Goal: Check status: Check status

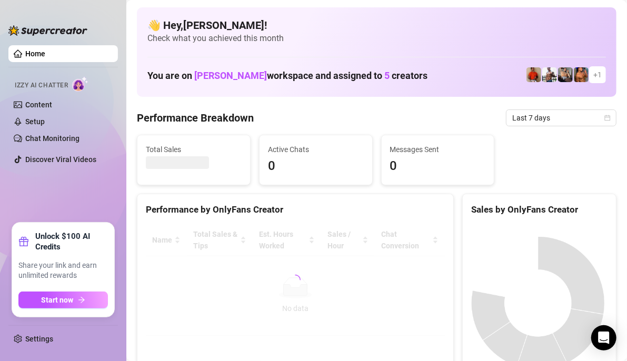
click at [25, 58] on link "Home" at bounding box center [35, 53] width 20 height 8
click at [579, 113] on span "Last 7 days" at bounding box center [561, 118] width 98 height 16
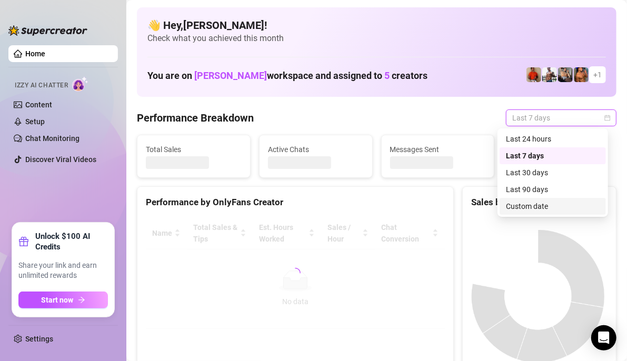
click at [558, 207] on div "Custom date" at bounding box center [553, 207] width 94 height 12
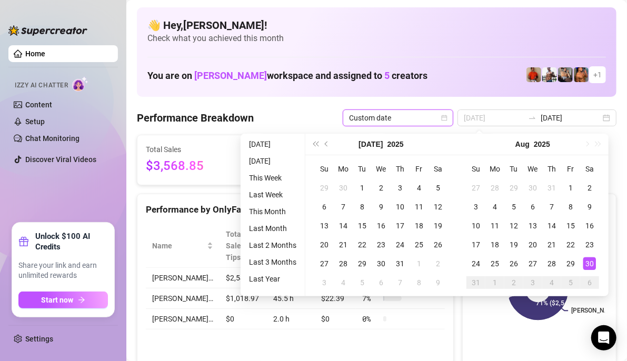
type input "[DATE]"
click at [587, 262] on div "30" at bounding box center [589, 263] width 13 height 13
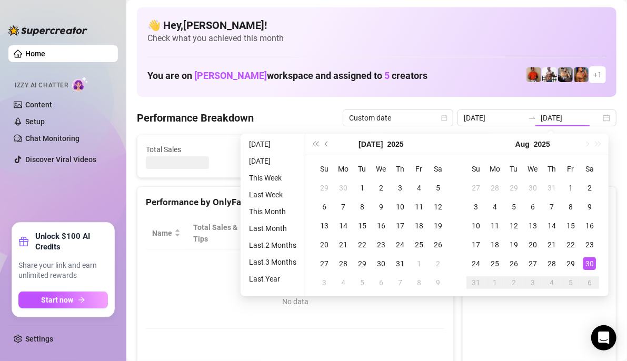
type input "[DATE]"
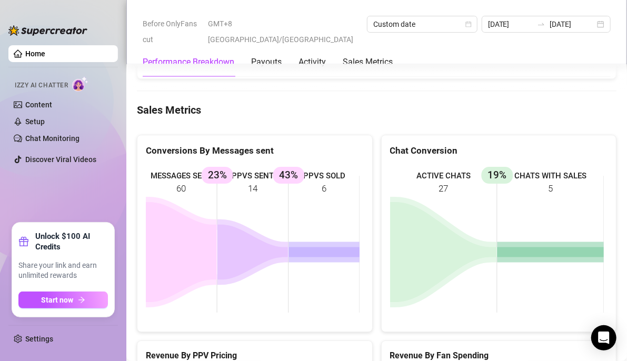
scroll to position [1522, 0]
